Goal: Task Accomplishment & Management: Complete application form

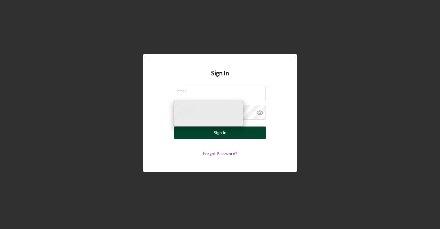
type input "[EMAIL_ADDRESS][DOMAIN_NAME]"
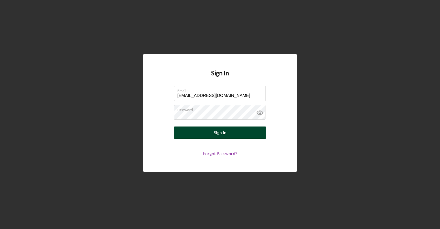
click at [252, 134] on button "Sign In" at bounding box center [220, 132] width 92 height 12
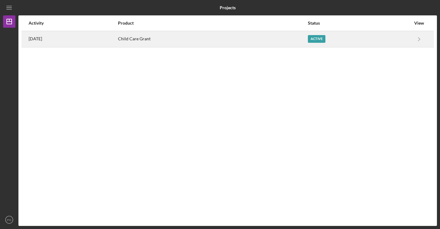
click at [400, 36] on div "Active" at bounding box center [359, 38] width 103 height 15
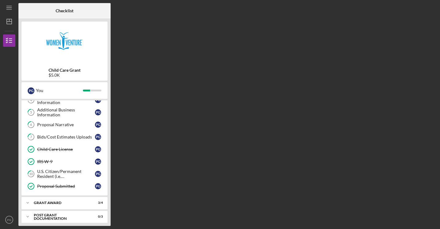
scroll to position [57, 0]
click at [67, 200] on div "Grant Award" at bounding box center [67, 202] width 66 height 4
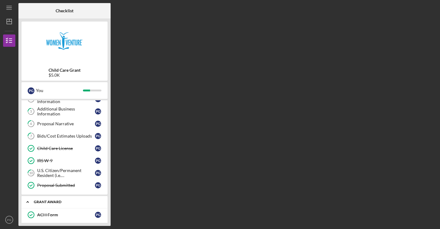
scroll to position [109, 0]
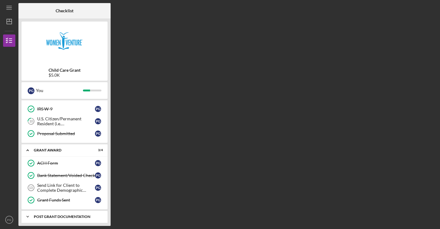
click at [77, 215] on div "Post Grant Documentation" at bounding box center [67, 217] width 66 height 4
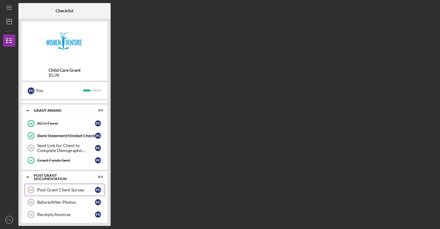
click at [68, 188] on div "Post Grant Client Survey" at bounding box center [66, 189] width 58 height 5
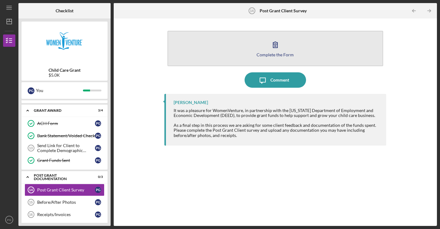
click at [282, 54] on div "Complete the Form" at bounding box center [275, 54] width 37 height 5
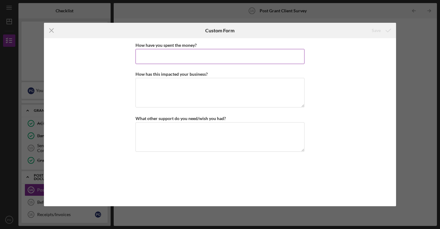
click at [193, 54] on input "How have you spent the money?" at bounding box center [220, 56] width 169 height 15
type input "To install the A/C unit."
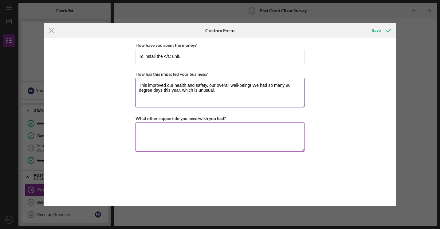
type textarea "This improved our health and safety, our overall well-being! We had so many 90 …"
click at [169, 143] on textarea "What other support do you need/wish you had?" at bounding box center [220, 137] width 169 height 30
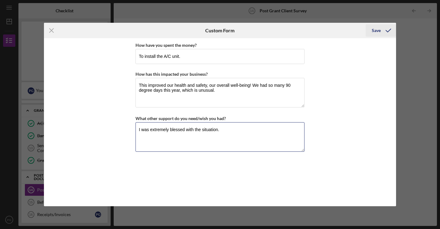
type textarea "I was extremely blessed with the situation."
click at [377, 28] on div "Save" at bounding box center [376, 30] width 9 height 12
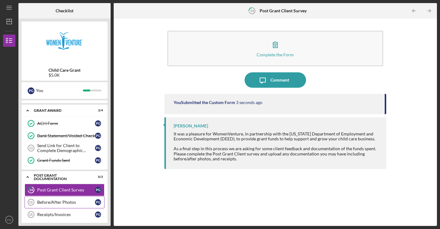
click at [74, 200] on div "Before/After Photos" at bounding box center [66, 202] width 58 height 5
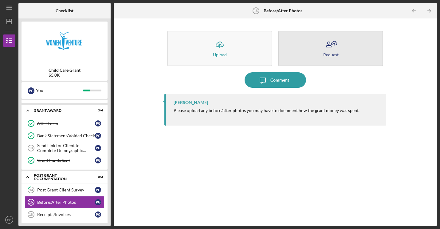
click at [342, 52] on button "Request" at bounding box center [331, 48] width 105 height 35
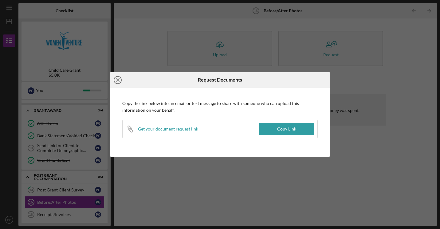
click at [119, 79] on icon "Icon/Close" at bounding box center [117, 79] width 15 height 15
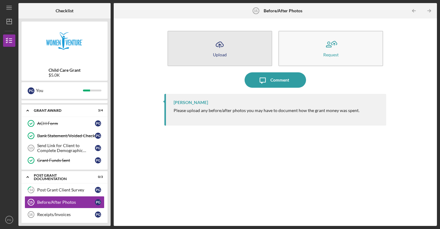
click at [234, 53] on button "Icon/Upload Upload" at bounding box center [220, 48] width 105 height 35
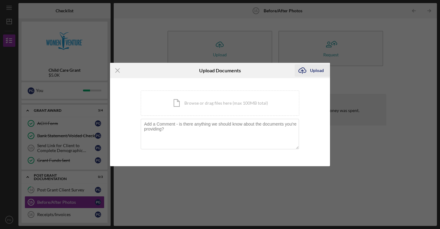
click at [312, 71] on div "Upload" at bounding box center [317, 70] width 14 height 12
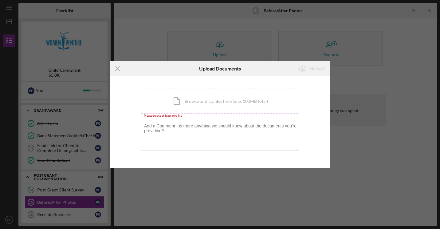
click at [197, 104] on div "Icon/Document Browse or drag files here (max 100MB total) Tap to choose files o…" at bounding box center [220, 101] width 159 height 25
